Goal: Obtain resource: Obtain resource

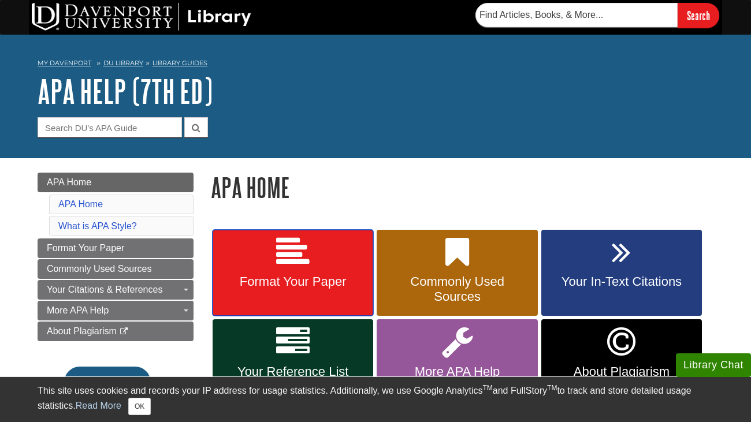
click at [343, 249] on link "Format Your Paper" at bounding box center [293, 273] width 161 height 87
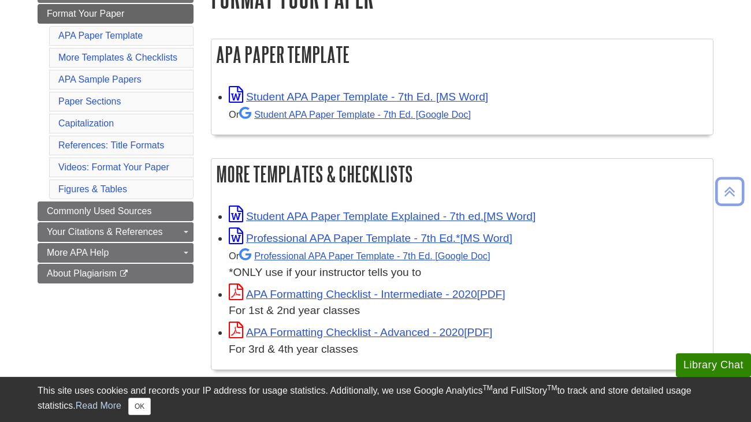
scroll to position [190, 0]
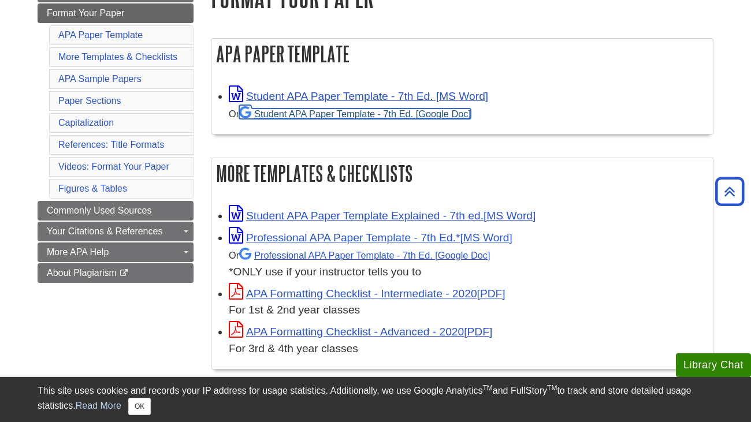
click at [346, 114] on link "Student APA Paper Template - 7th Ed. [Google Doc]" at bounding box center [355, 114] width 232 height 10
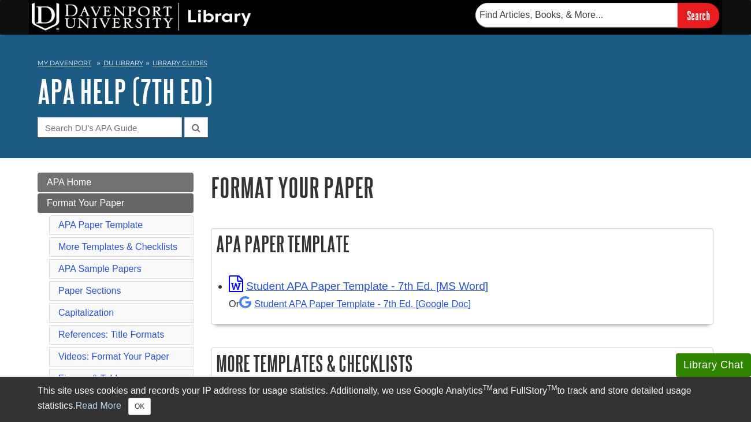
click at [161, 223] on li "APA Paper Template" at bounding box center [121, 226] width 144 height 20
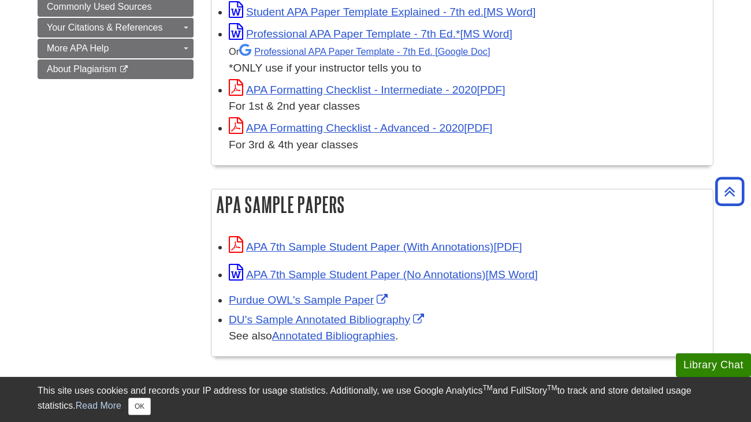
scroll to position [416, 0]
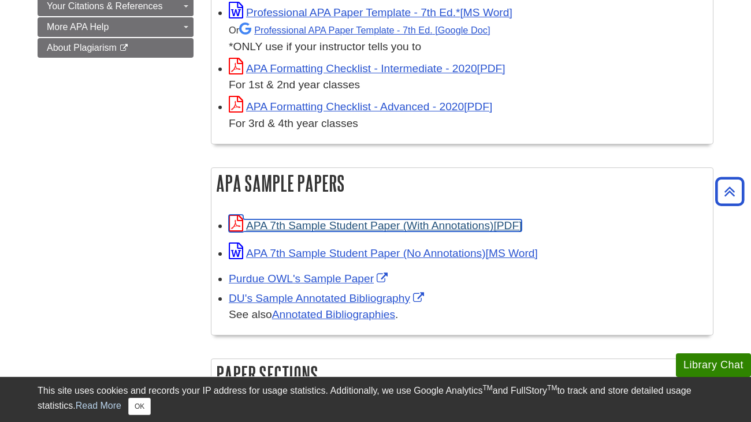
click at [346, 226] on link "APA 7th Sample Student Paper (With Annotations)" at bounding box center [375, 226] width 293 height 12
